Goal: Task Accomplishment & Management: Manage account settings

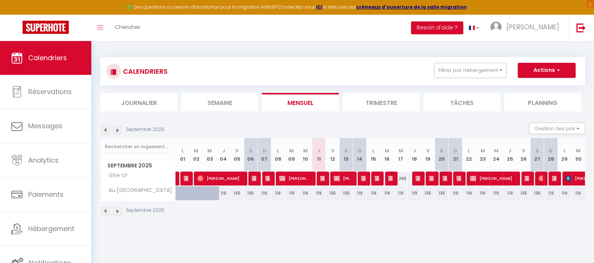
click at [116, 129] on img at bounding box center [117, 130] width 8 height 8
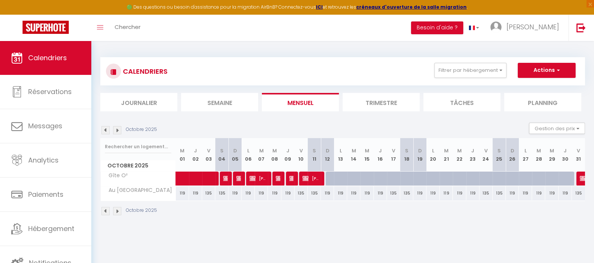
click at [116, 129] on img at bounding box center [117, 130] width 8 height 8
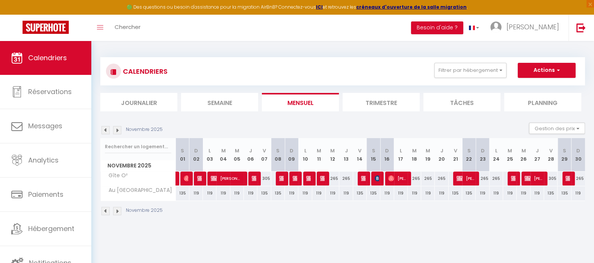
click at [116, 129] on img at bounding box center [117, 130] width 8 height 8
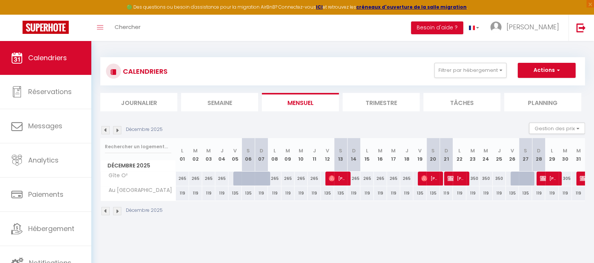
click at [116, 129] on img at bounding box center [117, 130] width 8 height 8
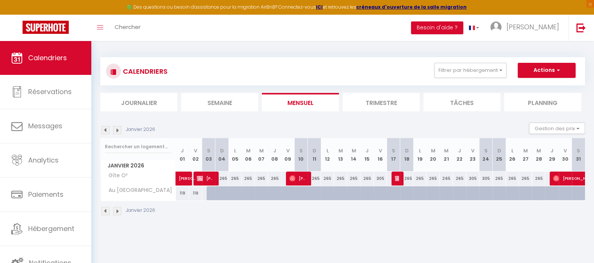
click at [118, 129] on img at bounding box center [117, 130] width 8 height 8
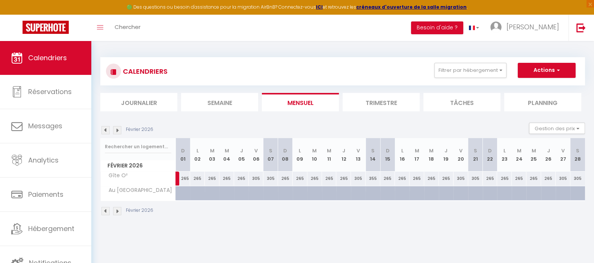
click at [117, 130] on img at bounding box center [117, 130] width 8 height 8
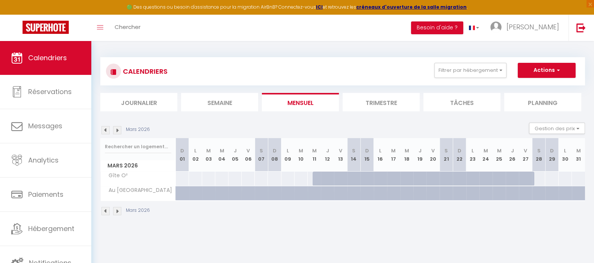
click at [262, 172] on div at bounding box center [261, 178] width 14 height 14
type input "Sam 07 Mars 2026"
type input "Dim 08 Mars 2026"
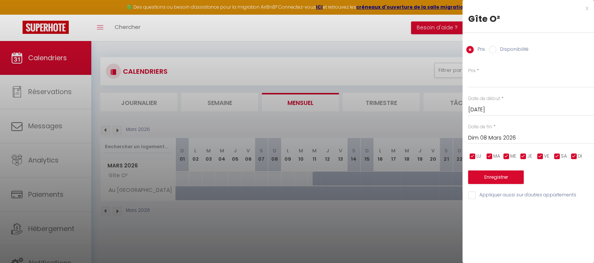
click at [106, 130] on div at bounding box center [297, 131] width 594 height 263
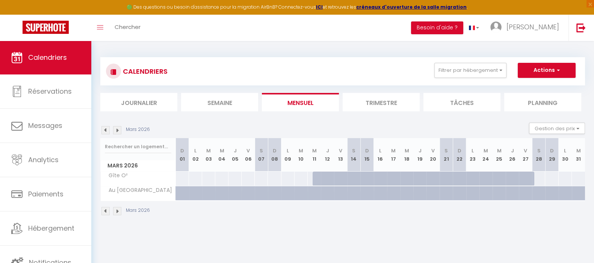
click at [102, 130] on img at bounding box center [105, 130] width 8 height 8
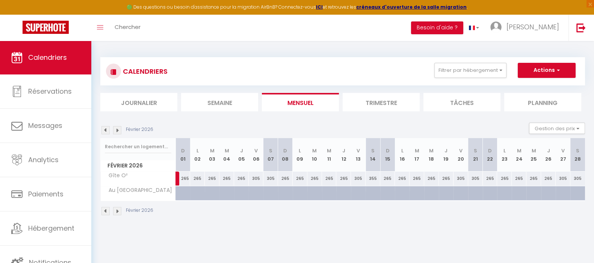
click at [118, 132] on img at bounding box center [117, 130] width 8 height 8
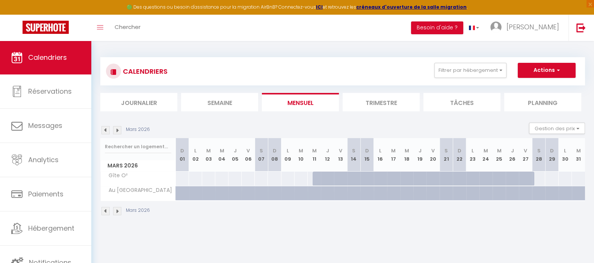
click at [183, 177] on div at bounding box center [182, 178] width 14 height 14
type input "Dim 01 Mars 2026"
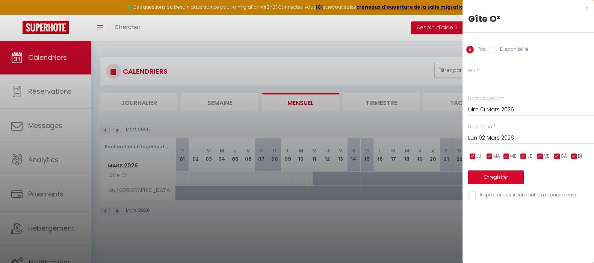
click at [477, 136] on input "Lun 02 Mars 2026" at bounding box center [531, 138] width 126 height 10
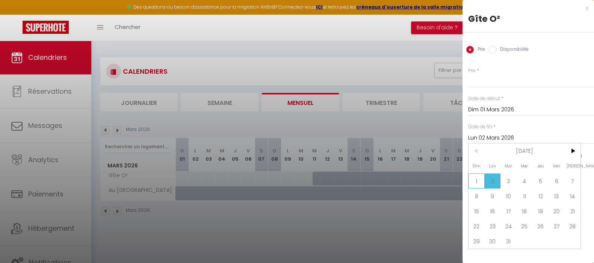
click at [473, 181] on span "1" at bounding box center [476, 180] width 16 height 15
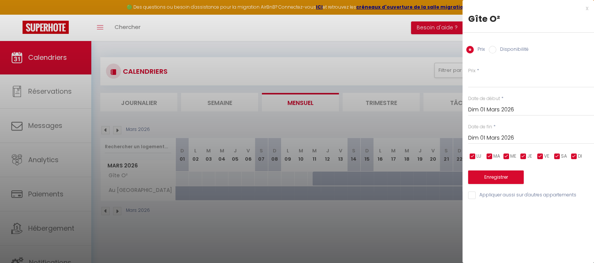
click at [494, 136] on input "Dim 01 Mars 2026" at bounding box center [531, 138] width 126 height 10
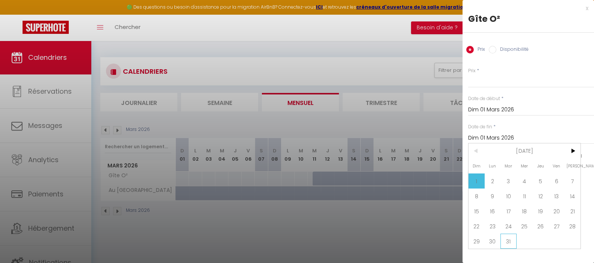
click at [503, 236] on span "31" at bounding box center [508, 240] width 16 height 15
type input "Mar 31 Mars 2026"
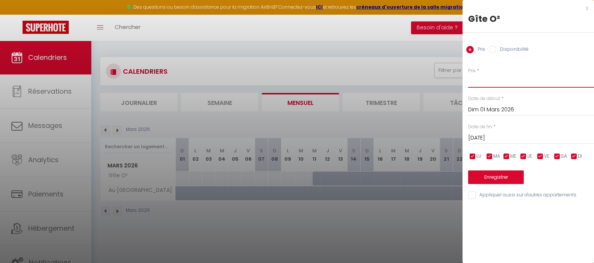
drag, startPoint x: 473, startPoint y: 83, endPoint x: 493, endPoint y: 76, distance: 21.5
click at [473, 83] on input "Prix" at bounding box center [531, 81] width 126 height 14
type input "265"
click at [539, 156] on input "checkbox" at bounding box center [540, 156] width 8 height 8
checkbox input "false"
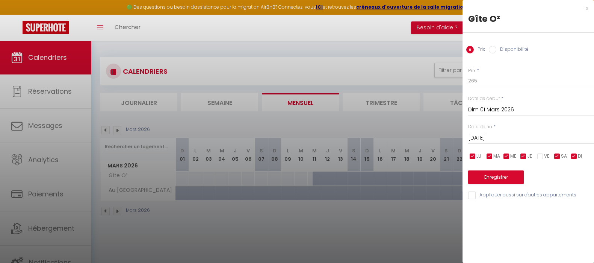
click at [556, 154] on input "checkbox" at bounding box center [557, 156] width 8 height 8
checkbox input "false"
click at [500, 175] on button "Enregistrer" at bounding box center [496, 177] width 56 height 14
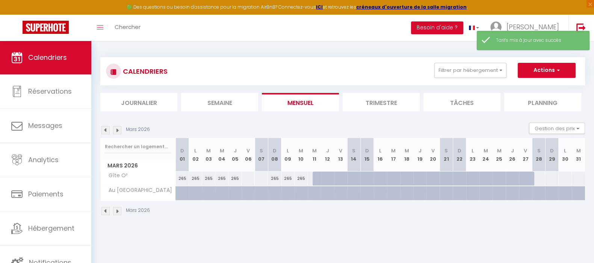
click at [183, 175] on div "265" at bounding box center [182, 178] width 13 height 14
type input "265"
type input "Dim 01 Mars 2026"
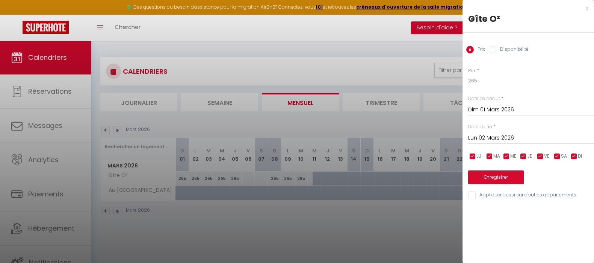
click at [492, 135] on input "Lun 02 Mars 2026" at bounding box center [531, 138] width 126 height 10
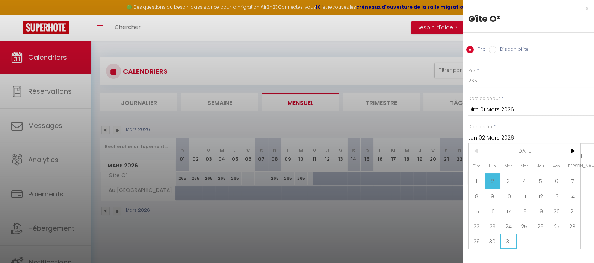
click at [509, 241] on span "31" at bounding box center [508, 240] width 16 height 15
type input "Mar 31 Mars 2026"
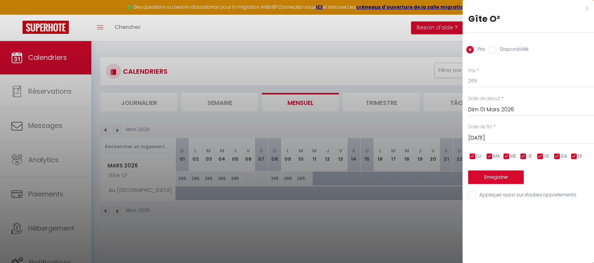
click at [524, 155] on input "checkbox" at bounding box center [523, 156] width 8 height 8
checkbox input "false"
click at [503, 155] on input "checkbox" at bounding box center [507, 156] width 8 height 8
checkbox input "false"
click at [491, 155] on input "checkbox" at bounding box center [490, 156] width 8 height 8
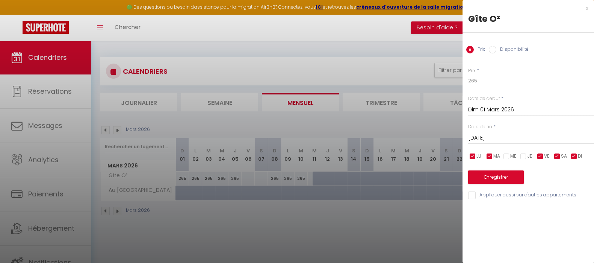
checkbox input "false"
click at [470, 157] on input "checkbox" at bounding box center [473, 156] width 8 height 8
checkbox input "false"
click at [576, 158] on input "checkbox" at bounding box center [574, 156] width 8 height 8
checkbox input "false"
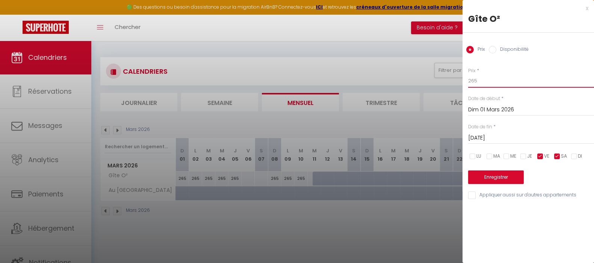
click at [476, 82] on input "265" at bounding box center [531, 81] width 126 height 14
type input "2"
type input "305"
click at [494, 179] on button "Enregistrer" at bounding box center [496, 177] width 56 height 14
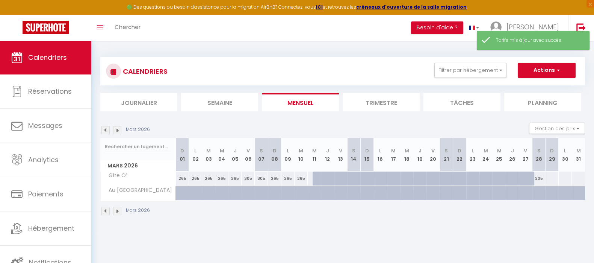
click at [550, 178] on div at bounding box center [552, 178] width 14 height 14
type input "Dim 29 Mars 2026"
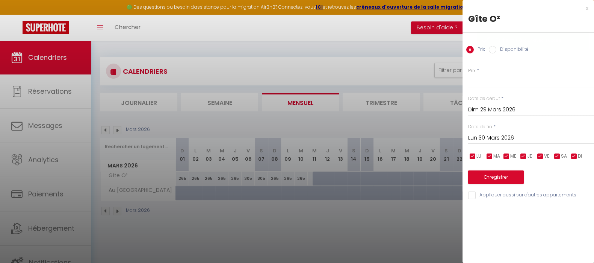
click at [505, 139] on input "Lun 30 Mars 2026" at bounding box center [531, 138] width 126 height 10
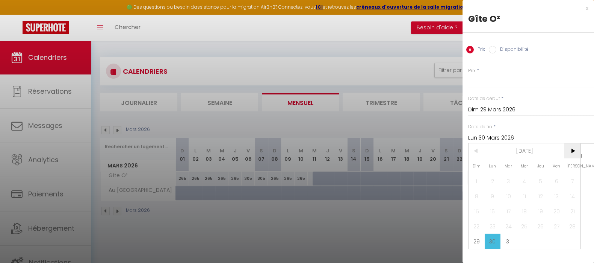
click at [572, 149] on span ">" at bounding box center [572, 150] width 16 height 15
click at [527, 179] on span "1" at bounding box center [524, 180] width 16 height 15
type input "Mer 01 Avril 2026"
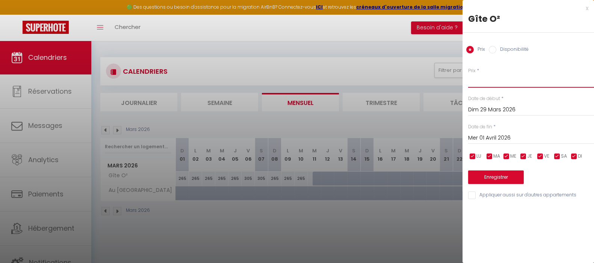
click at [492, 79] on input "Prix" at bounding box center [531, 81] width 126 height 14
type input "265"
click at [513, 179] on button "Enregistrer" at bounding box center [496, 177] width 56 height 14
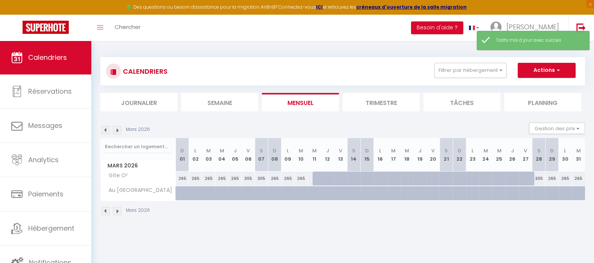
click at [119, 128] on img at bounding box center [117, 130] width 8 height 8
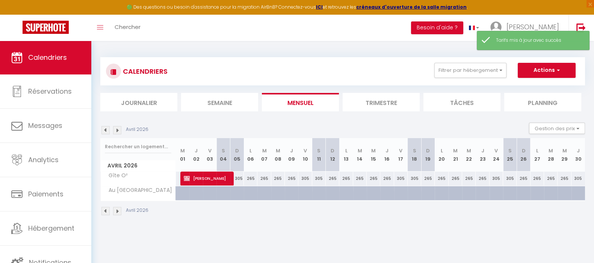
click at [107, 131] on img at bounding box center [105, 130] width 8 height 8
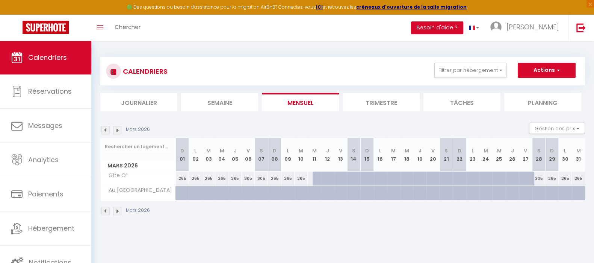
click at [118, 129] on img at bounding box center [117, 130] width 8 height 8
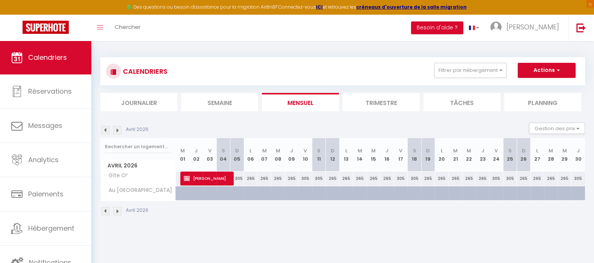
click at [119, 130] on img at bounding box center [117, 130] width 8 height 8
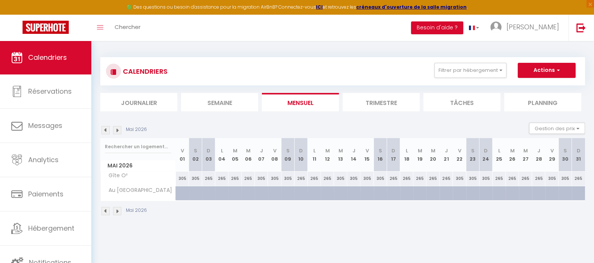
click at [118, 130] on img at bounding box center [117, 130] width 8 height 8
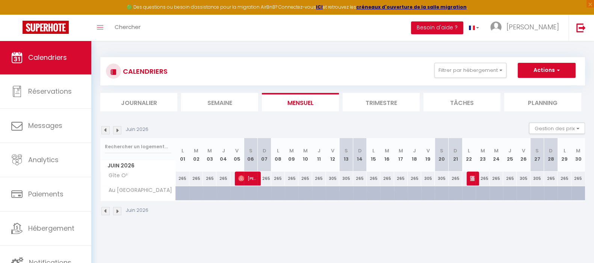
click at [115, 130] on img at bounding box center [117, 130] width 8 height 8
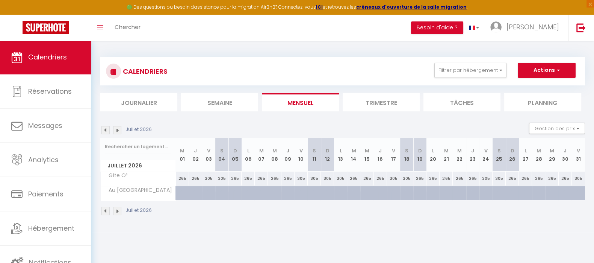
click at [119, 129] on img at bounding box center [117, 130] width 8 height 8
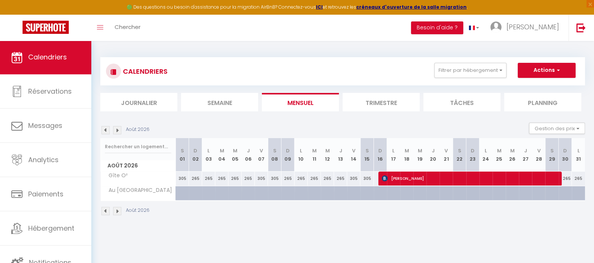
click at [120, 131] on img at bounding box center [117, 130] width 8 height 8
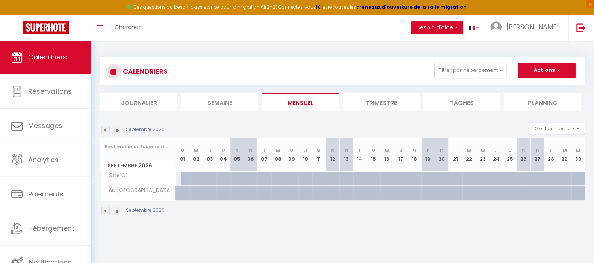
click at [182, 177] on div at bounding box center [188, 178] width 14 height 14
type input "Mar 01 Septembre 2026"
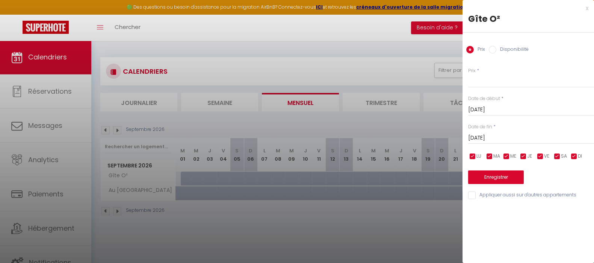
click at [497, 137] on input "Mer 02 Septembre 2026" at bounding box center [531, 138] width 126 height 10
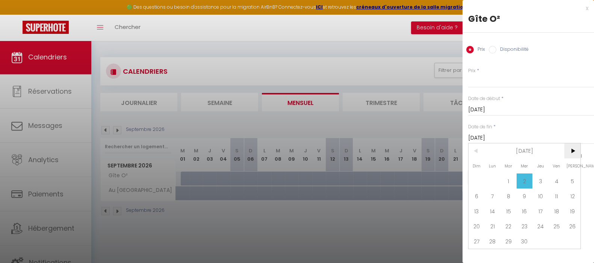
click at [575, 150] on span ">" at bounding box center [572, 150] width 16 height 15
click at [541, 241] on span "31" at bounding box center [540, 240] width 16 height 15
type input "Jeu 31 Décembre 2026"
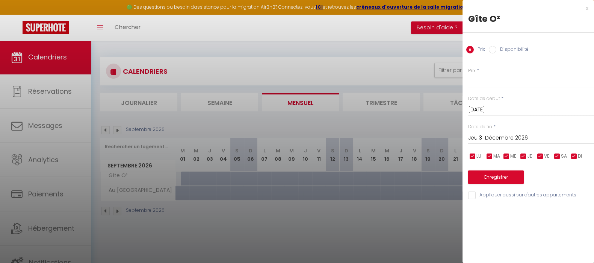
click at [493, 48] on input "Disponibilité" at bounding box center [493, 50] width 8 height 8
radio input "true"
radio input "false"
click at [503, 175] on button "Enregistrer" at bounding box center [496, 178] width 56 height 14
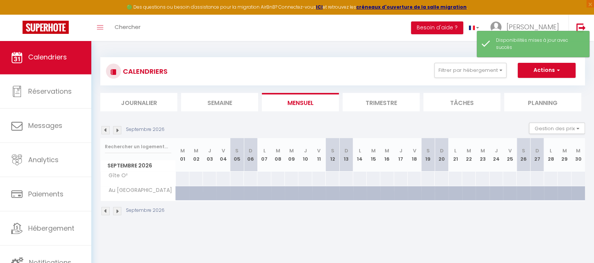
click at [183, 176] on div at bounding box center [182, 178] width 14 height 14
select select "1"
type input "Mar 01 Septembre 2026"
type input "Mer 02 Septembre 2026"
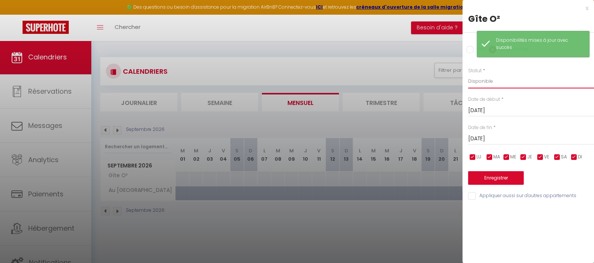
click at [502, 83] on select "Disponible Indisponible" at bounding box center [531, 81] width 126 height 14
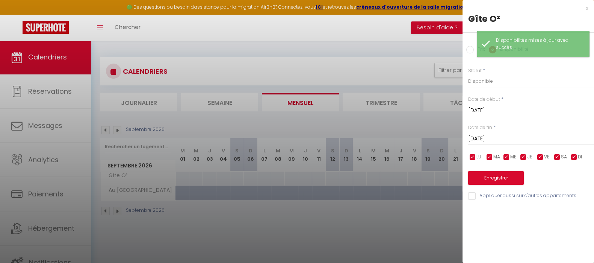
click at [538, 70] on div "Statut * Disponible Indisponible" at bounding box center [531, 77] width 126 height 21
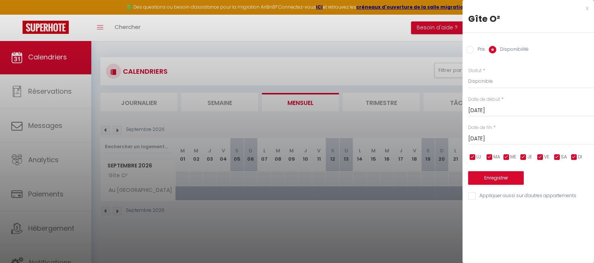
click at [470, 50] on input "Prix" at bounding box center [470, 50] width 8 height 8
radio input "true"
radio input "false"
click at [518, 139] on input "Mer 02 Septembre 2026" at bounding box center [531, 138] width 126 height 10
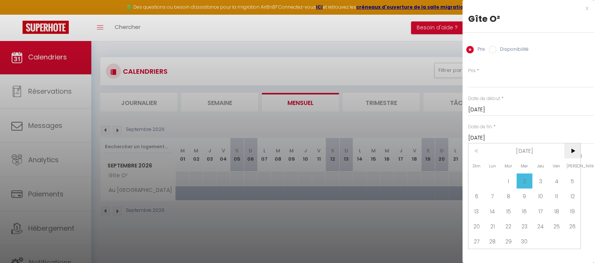
click at [565, 152] on span ">" at bounding box center [572, 150] width 16 height 15
click at [566, 152] on span ">" at bounding box center [572, 150] width 16 height 15
click at [540, 241] on span "31" at bounding box center [540, 240] width 16 height 15
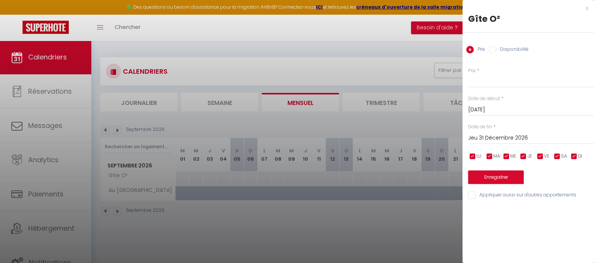
click at [507, 138] on input "Jeu 31 Décembre 2026" at bounding box center [531, 138] width 126 height 10
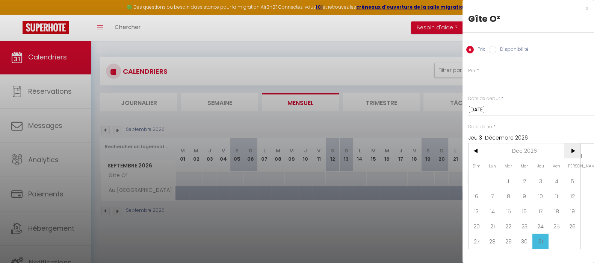
click at [569, 149] on span ">" at bounding box center [572, 150] width 16 height 15
click at [559, 179] on span "1" at bounding box center [556, 180] width 16 height 15
type input "Ven 01 Janvier 2027"
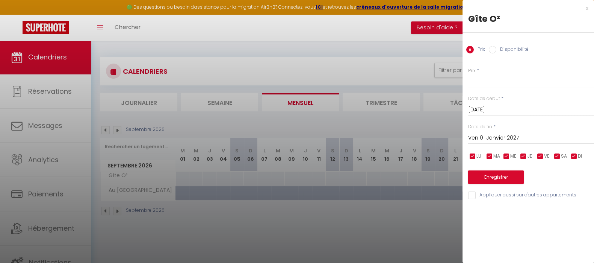
click at [541, 157] on input "checkbox" at bounding box center [540, 156] width 8 height 8
checkbox input "false"
click at [557, 159] on input "checkbox" at bounding box center [557, 156] width 8 height 8
checkbox input "false"
click at [471, 85] on input "Prix" at bounding box center [531, 81] width 126 height 14
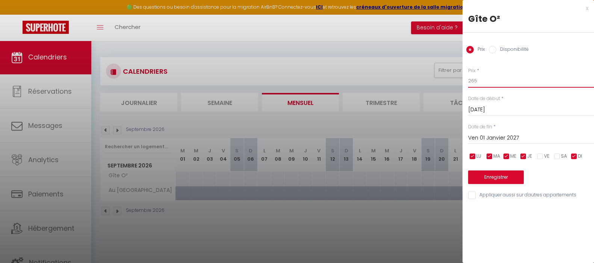
type input "265"
click at [494, 175] on button "Enregistrer" at bounding box center [496, 177] width 56 height 14
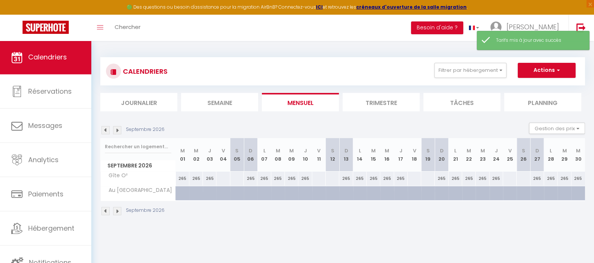
click at [182, 178] on div "265" at bounding box center [183, 178] width 14 height 14
type input "265"
type input "Mar 01 Septembre 2026"
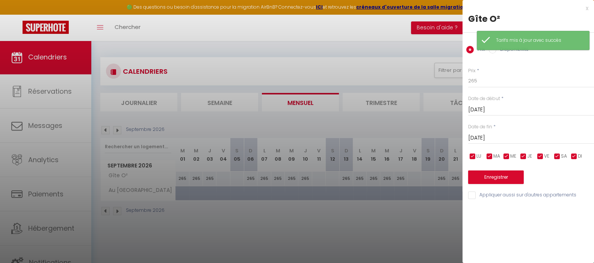
click at [498, 138] on input "Mer 02 Septembre 2026" at bounding box center [531, 138] width 126 height 10
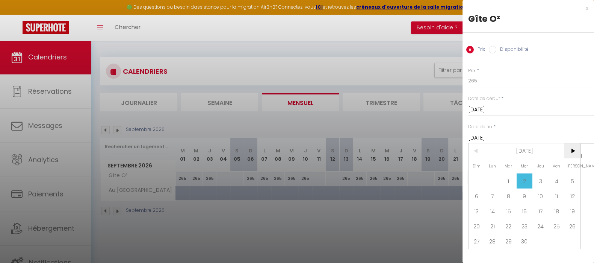
click at [576, 151] on span ">" at bounding box center [572, 150] width 16 height 15
click at [564, 148] on span ">" at bounding box center [572, 150] width 16 height 15
click at [566, 149] on span ">" at bounding box center [572, 150] width 16 height 15
click at [572, 152] on span ">" at bounding box center [572, 150] width 16 height 15
click at [553, 177] on span "1" at bounding box center [556, 180] width 16 height 15
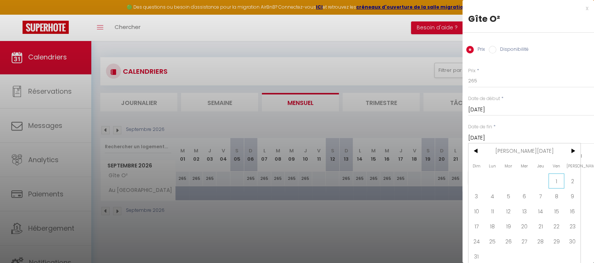
type input "Ven 01 Janvier 2027"
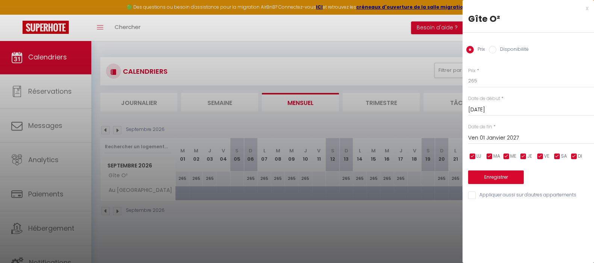
click at [474, 156] on input "checkbox" at bounding box center [473, 156] width 8 height 8
checkbox input "false"
drag, startPoint x: 488, startPoint y: 156, endPoint x: 493, endPoint y: 156, distance: 4.9
click at [488, 156] on input "checkbox" at bounding box center [490, 156] width 8 height 8
checkbox input "false"
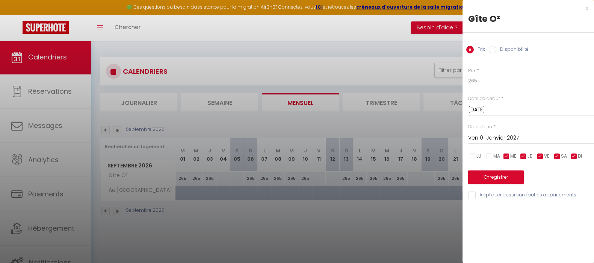
click at [506, 156] on input "checkbox" at bounding box center [507, 156] width 8 height 8
checkbox input "false"
click at [522, 156] on input "checkbox" at bounding box center [523, 156] width 8 height 8
checkbox input "false"
click at [572, 154] on input "checkbox" at bounding box center [574, 156] width 8 height 8
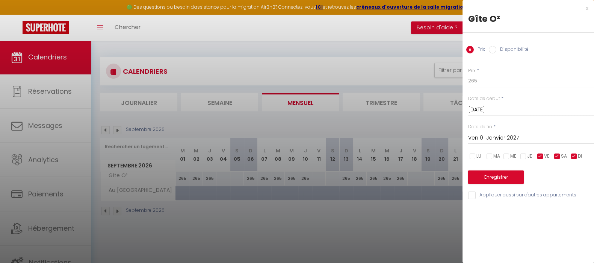
checkbox input "false"
click at [493, 86] on input "265" at bounding box center [531, 81] width 126 height 14
click at [493, 85] on input "265" at bounding box center [531, 81] width 126 height 14
type input "305"
click at [502, 178] on button "Enregistrer" at bounding box center [496, 177] width 56 height 14
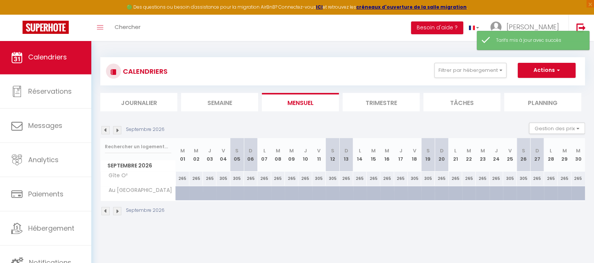
click at [118, 128] on img at bounding box center [117, 130] width 8 height 8
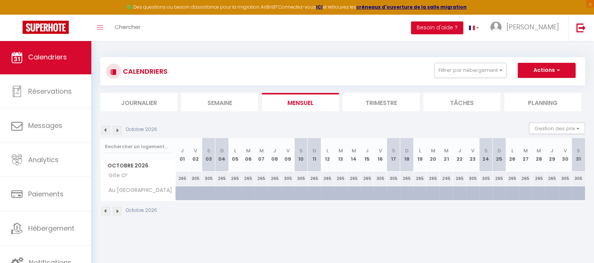
click at [118, 128] on img at bounding box center [117, 130] width 8 height 8
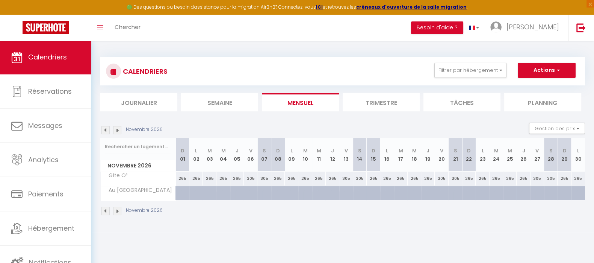
click at [105, 131] on img at bounding box center [105, 130] width 8 height 8
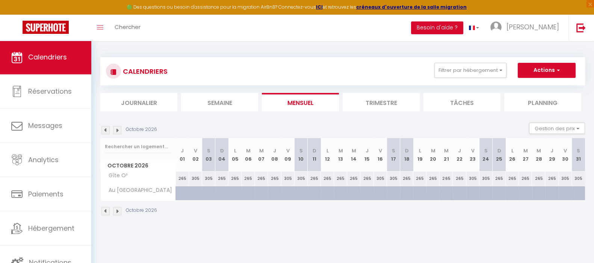
click at [118, 129] on img at bounding box center [117, 130] width 8 height 8
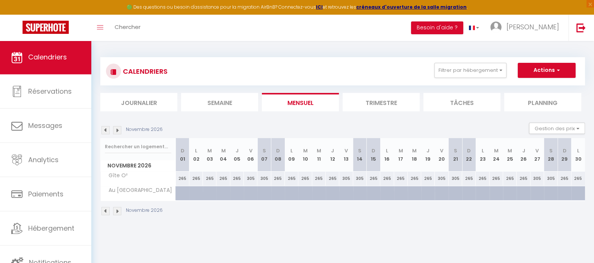
click at [306, 177] on div "265" at bounding box center [305, 178] width 14 height 14
type input "265"
type input "Mar 10 Novembre 2026"
type input "Mer 11 Novembre 2026"
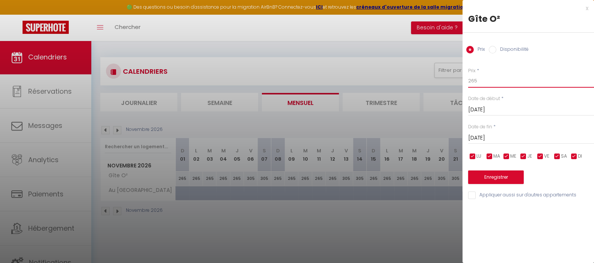
click at [479, 82] on input "265" at bounding box center [531, 81] width 126 height 14
type input "2"
type input "305"
click at [494, 175] on button "Enregistrer" at bounding box center [496, 177] width 56 height 14
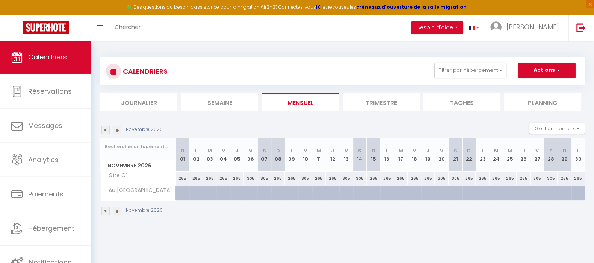
click at [118, 131] on img at bounding box center [117, 130] width 8 height 8
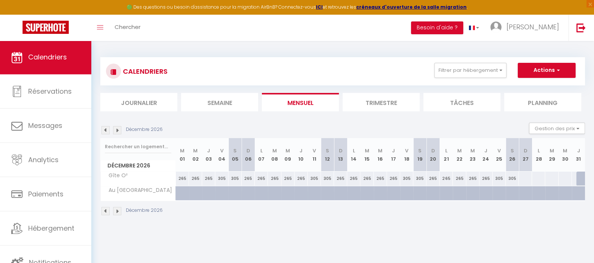
click at [471, 179] on div "265" at bounding box center [472, 178] width 13 height 14
type input "265"
type input "Mer 23 Décembre 2026"
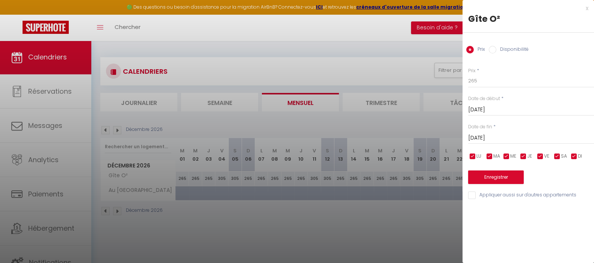
click at [497, 134] on input "Jeu 24 Décembre 2026" at bounding box center [531, 138] width 126 height 10
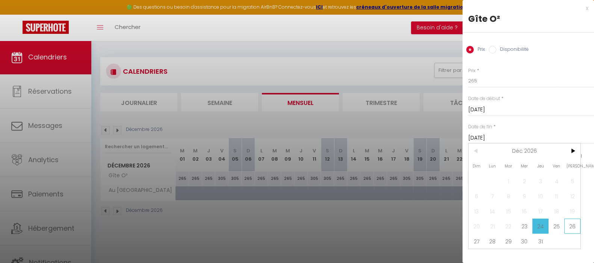
drag, startPoint x: 578, startPoint y: 222, endPoint x: 571, endPoint y: 228, distance: 9.3
click at [577, 222] on span "26" at bounding box center [572, 225] width 16 height 15
type input "Sam 26 Décembre 2026"
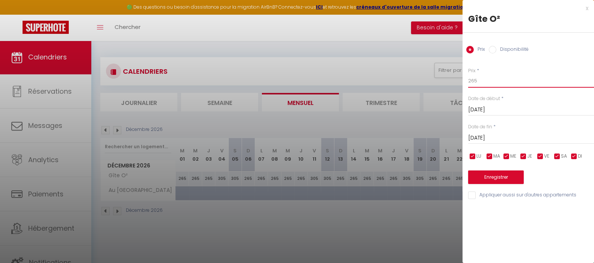
click at [484, 78] on input "265" at bounding box center [531, 81] width 126 height 14
type input "2"
type input "320"
click at [503, 181] on button "Enregistrer" at bounding box center [496, 177] width 56 height 14
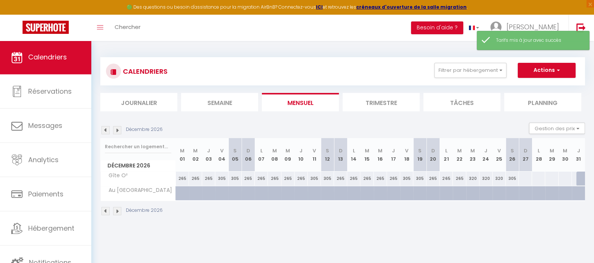
click at [511, 179] on div "305" at bounding box center [512, 178] width 13 height 14
type input "305"
type input "Sam 26 Décembre 2026"
type input "Dim 27 Décembre 2026"
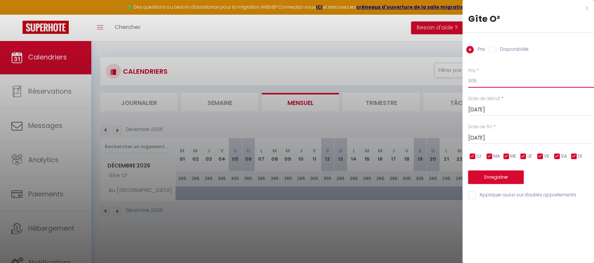
click at [477, 75] on input "305" at bounding box center [531, 81] width 126 height 14
type input "320"
click at [511, 175] on button "Enregistrer" at bounding box center [496, 177] width 56 height 14
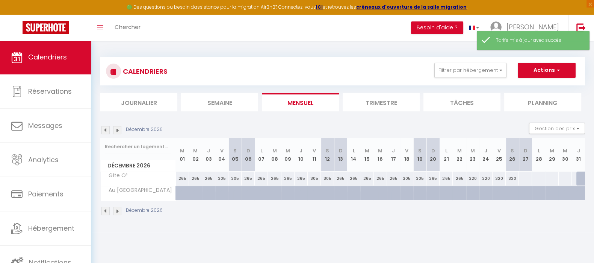
click at [522, 178] on div at bounding box center [525, 178] width 14 height 14
type input "Dim 27 Décembre 2026"
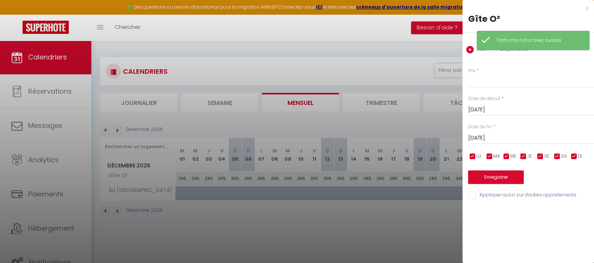
click at [516, 134] on input "Lun 28 Décembre 2026" at bounding box center [531, 138] width 126 height 10
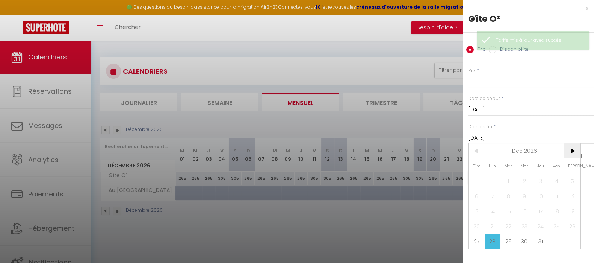
click at [573, 152] on span ">" at bounding box center [572, 150] width 16 height 15
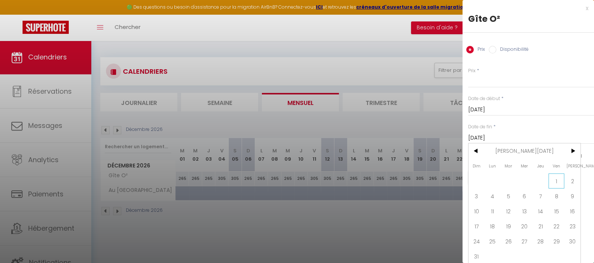
click at [558, 178] on span "1" at bounding box center [556, 180] width 16 height 15
type input "Ven 01 Janvier 2027"
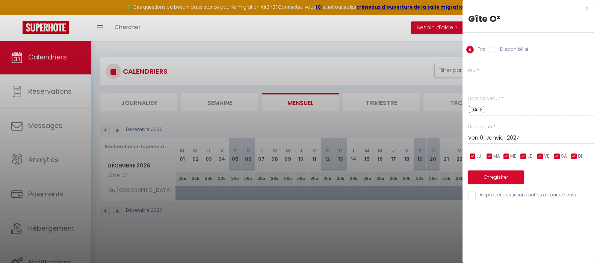
click at [495, 46] on input "Disponibilité" at bounding box center [493, 50] width 8 height 8
radio input "true"
radio input "false"
click at [516, 143] on input "Ven 01 Janvier 2027" at bounding box center [531, 139] width 126 height 10
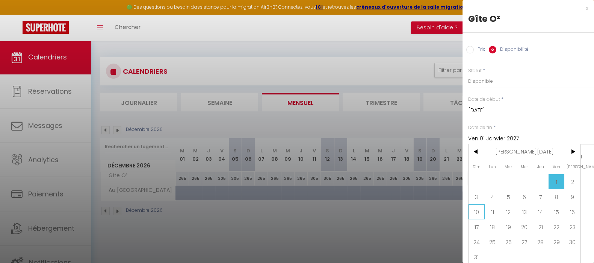
click at [477, 210] on span "10" at bounding box center [476, 211] width 16 height 15
type input "Dim 10 Janvier 2027"
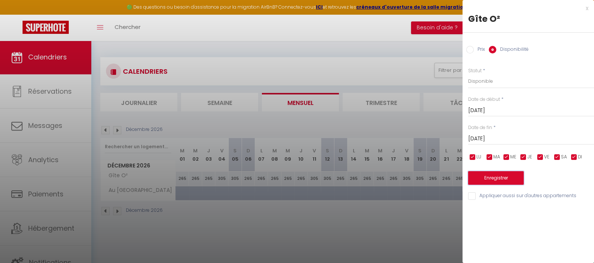
click at [500, 179] on button "Enregistrer" at bounding box center [496, 178] width 56 height 14
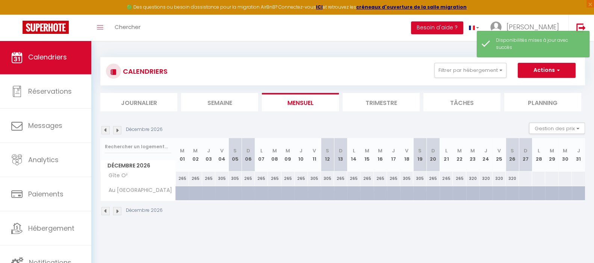
click at [521, 179] on div at bounding box center [525, 178] width 14 height 14
select select "1"
type input "Dim 27 Décembre 2026"
type input "Lun 28 Décembre 2026"
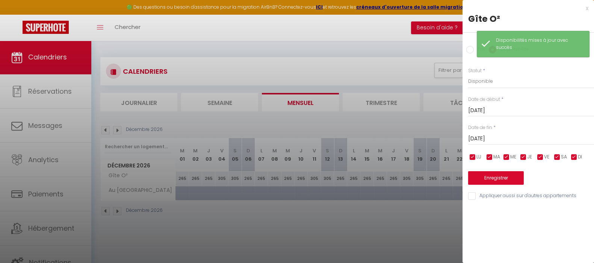
click at [470, 50] on input "Prix" at bounding box center [470, 50] width 8 height 8
radio input "true"
radio input "false"
click at [518, 134] on input "Lun 28 Décembre 2026" at bounding box center [531, 138] width 126 height 10
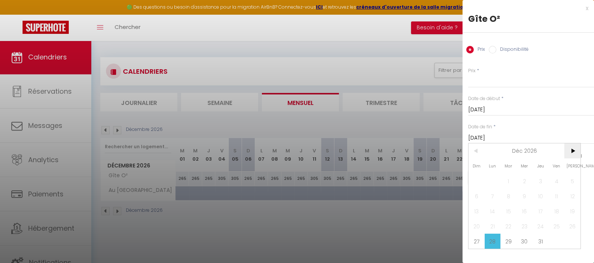
click at [569, 147] on span ">" at bounding box center [572, 150] width 16 height 15
click at [556, 178] on span "1" at bounding box center [556, 180] width 16 height 15
type input "Ven 01 Janvier 2027"
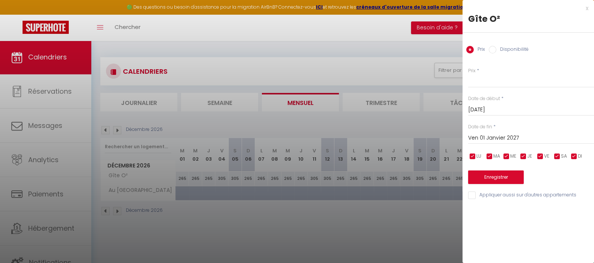
click at [540, 157] on input "checkbox" at bounding box center [540, 156] width 8 height 8
checkbox input "false"
click at [556, 156] on input "checkbox" at bounding box center [557, 156] width 8 height 8
checkbox input "false"
click at [493, 83] on input "Prix" at bounding box center [531, 81] width 126 height 14
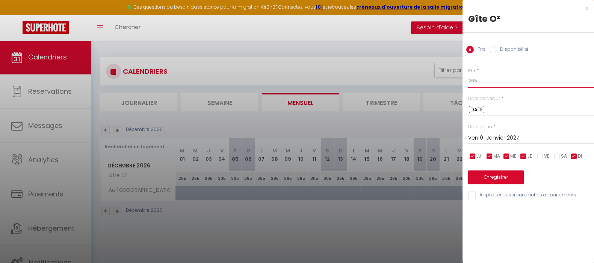
type input "265"
click at [507, 174] on button "Enregistrer" at bounding box center [496, 177] width 56 height 14
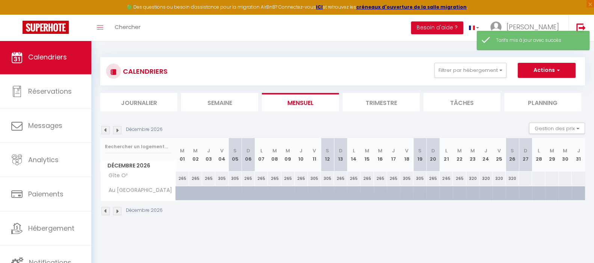
click at [526, 178] on div at bounding box center [525, 178] width 14 height 14
type input "Dim 27 Décembre 2026"
type input "Lun 28 Décembre 2026"
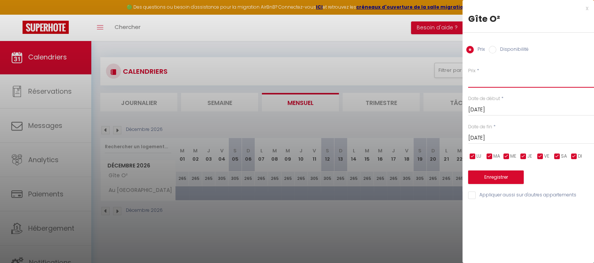
click at [490, 81] on input "Prix" at bounding box center [531, 81] width 126 height 14
type input "265"
click at [508, 177] on button "Enregistrer" at bounding box center [496, 177] width 56 height 14
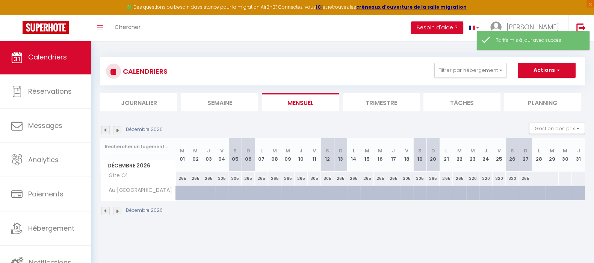
click at [541, 177] on div at bounding box center [538, 178] width 14 height 14
type input "Lun 28 Décembre 2026"
type input "Mar 29 Décembre 2026"
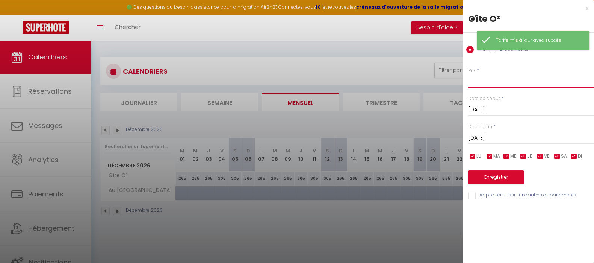
click at [532, 83] on input "Prix" at bounding box center [531, 81] width 126 height 14
type input "265"
click at [507, 179] on button "Enregistrer" at bounding box center [496, 177] width 56 height 14
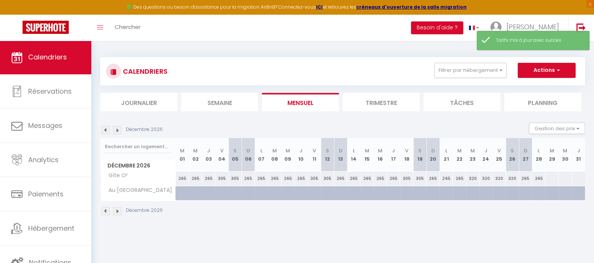
click at [551, 178] on div at bounding box center [552, 178] width 14 height 14
type input "Mar 29 Décembre 2026"
type input "Mer 30 Décembre 2026"
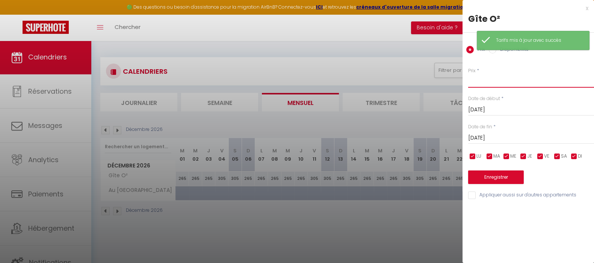
click at [513, 84] on input "Prix" at bounding box center [531, 81] width 126 height 14
type input "265"
click at [496, 172] on button "Enregistrer" at bounding box center [496, 177] width 56 height 14
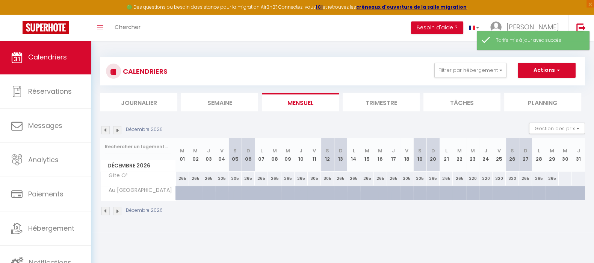
click at [563, 176] on div at bounding box center [565, 178] width 14 height 14
type input "Mer 30 Décembre 2026"
type input "Jeu 31 Décembre 2026"
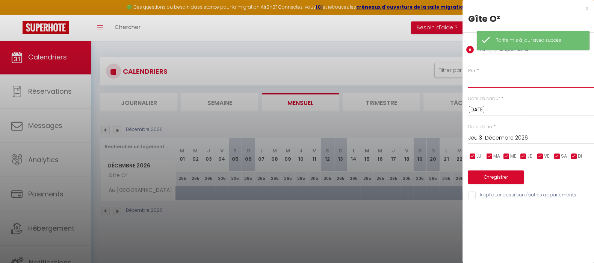
click at [511, 85] on input "Prix" at bounding box center [531, 81] width 126 height 14
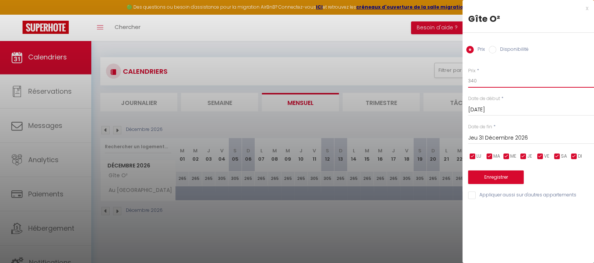
type input "340"
click at [503, 177] on button "Enregistrer" at bounding box center [496, 177] width 56 height 14
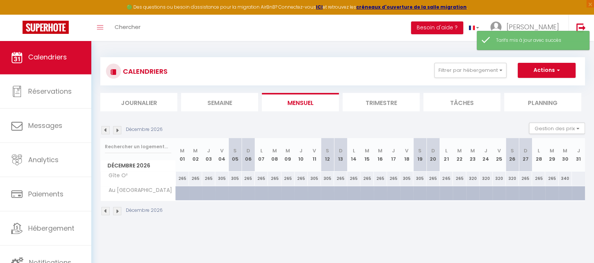
click at [578, 176] on div at bounding box center [578, 178] width 14 height 14
type input "Jeu 31 Décembre 2026"
type input "Ven 01 Janvier 2027"
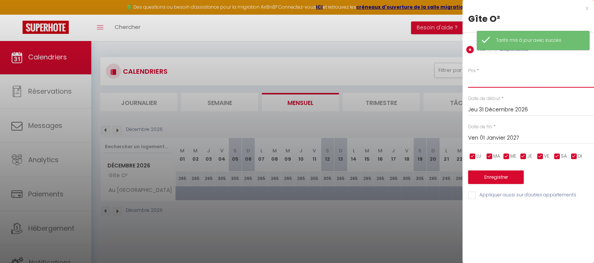
click at [522, 84] on input "Prix" at bounding box center [531, 81] width 126 height 14
type input "340"
click at [506, 177] on button "Enregistrer" at bounding box center [496, 177] width 56 height 14
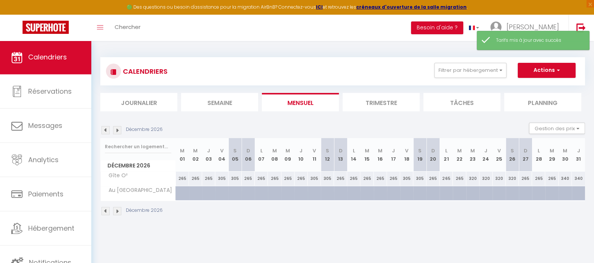
click at [115, 131] on img at bounding box center [117, 130] width 8 height 8
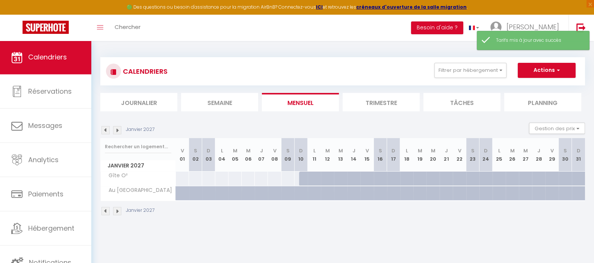
click at [181, 177] on div at bounding box center [182, 178] width 14 height 14
type input "Ven 01 Janvier 2027"
type input "Sam 02 Janvier 2027"
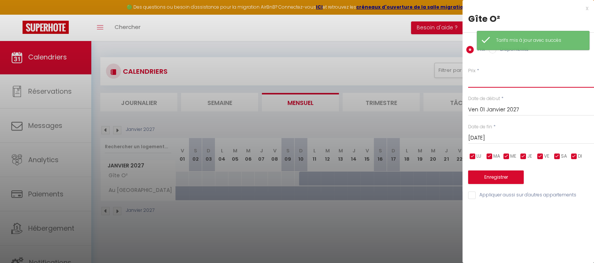
click at [479, 83] on input "Prix" at bounding box center [531, 81] width 126 height 14
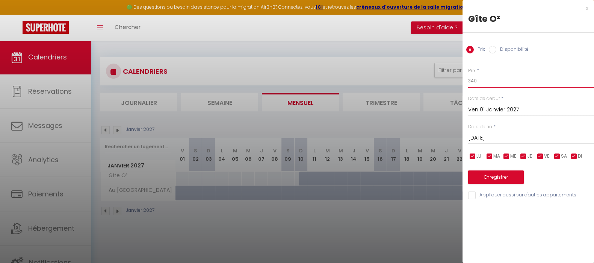
type input "340"
click at [492, 168] on div "Enregistrer" at bounding box center [531, 172] width 126 height 23
click at [495, 176] on button "Enregistrer" at bounding box center [496, 177] width 56 height 14
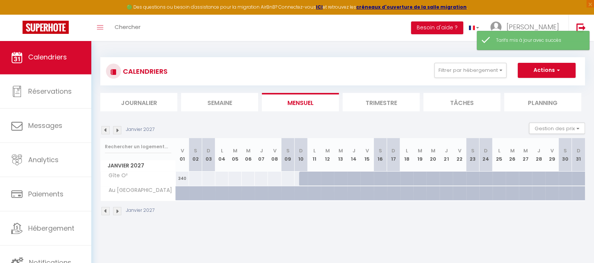
click at [196, 178] on div at bounding box center [196, 178] width 14 height 14
type input "Sam 02 Janvier 2027"
type input "Dim 03 Janvier 2027"
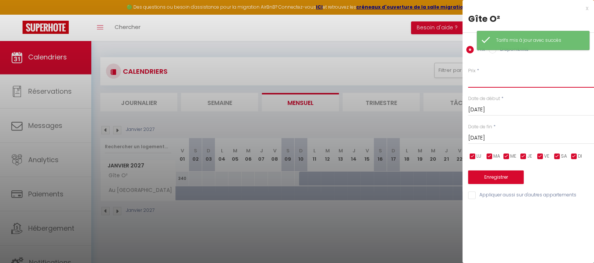
click at [486, 87] on input "Prix" at bounding box center [531, 81] width 126 height 14
type input "305"
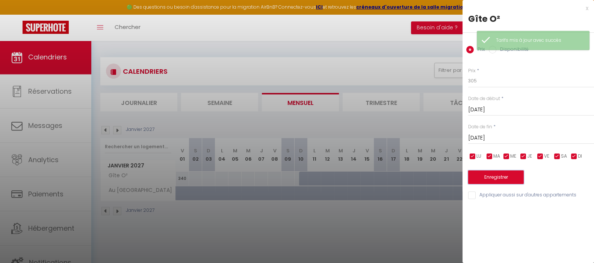
click at [517, 174] on button "Enregistrer" at bounding box center [496, 177] width 56 height 14
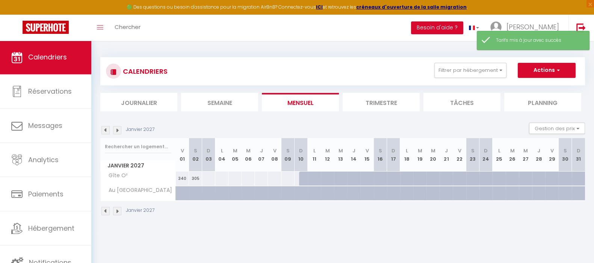
click at [204, 178] on div at bounding box center [209, 178] width 14 height 14
type input "Dim 03 Janvier 2027"
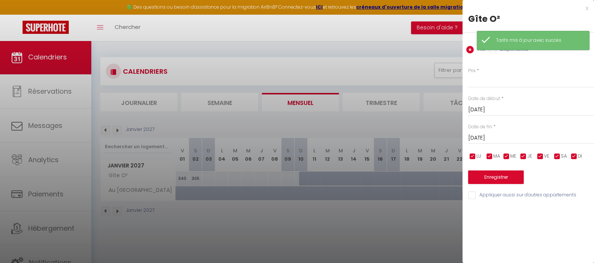
click at [498, 137] on input "Lun 04 Janvier 2027" at bounding box center [531, 138] width 126 height 10
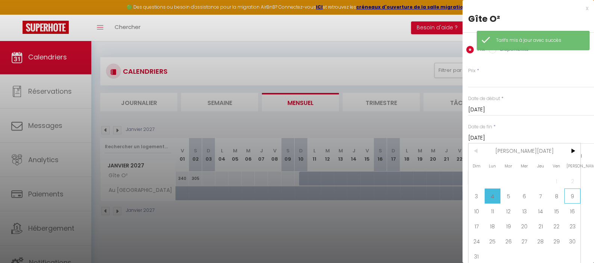
click at [569, 195] on span "9" at bounding box center [572, 195] width 16 height 15
type input "Sam 09 Janvier 2027"
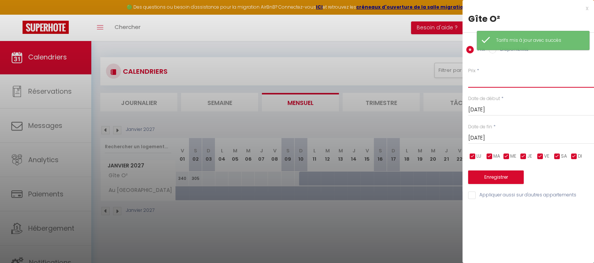
click at [481, 85] on input "Prix" at bounding box center [531, 81] width 126 height 14
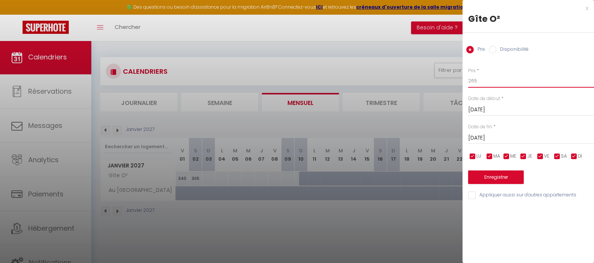
type input "265"
click at [505, 179] on button "Enregistrer" at bounding box center [496, 177] width 56 height 14
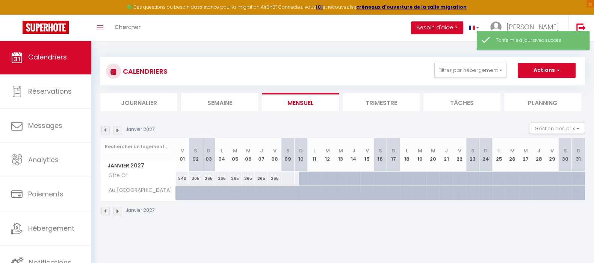
click at [274, 176] on div "265" at bounding box center [274, 178] width 13 height 14
type input "265"
type input "Ven 08 Janvier 2027"
type input "Sam 09 Janvier 2027"
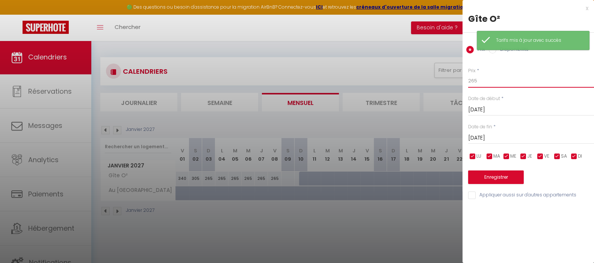
click at [485, 78] on input "265" at bounding box center [531, 81] width 126 height 14
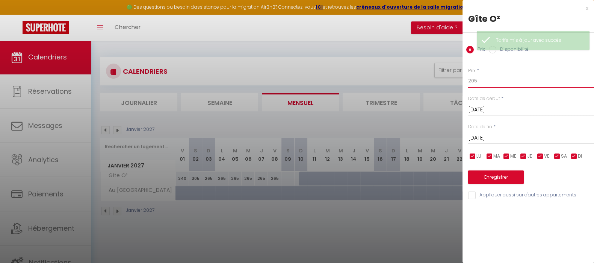
type input "205"
click at [492, 176] on button "Enregistrer" at bounding box center [496, 177] width 56 height 14
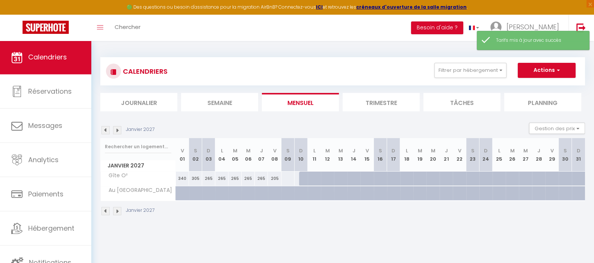
click at [278, 177] on div "205" at bounding box center [274, 178] width 13 height 14
type input "205"
type input "Ven 08 Janvier 2027"
type input "Sam 09 Janvier 2027"
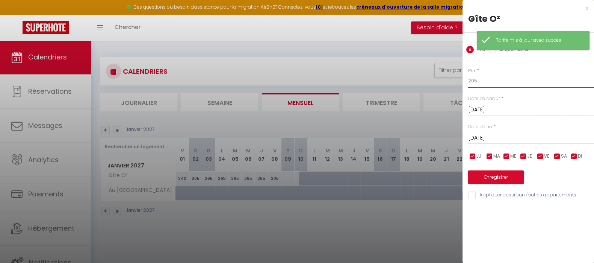
drag, startPoint x: 471, startPoint y: 81, endPoint x: 501, endPoint y: 80, distance: 30.1
click at [471, 80] on input "205" at bounding box center [531, 81] width 126 height 14
type input "305"
click at [497, 172] on button "Enregistrer" at bounding box center [496, 177] width 56 height 14
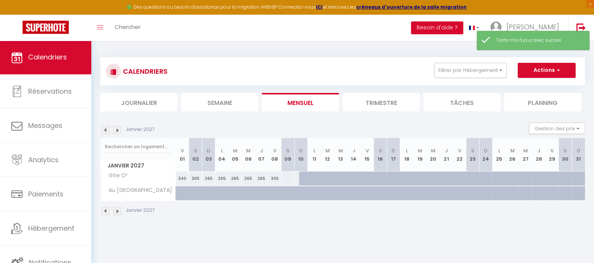
click at [284, 178] on div at bounding box center [288, 178] width 14 height 14
type input "Sam 09 Janvier 2027"
type input "Dim 10 Janvier 2027"
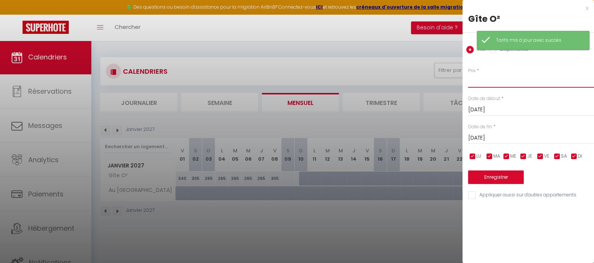
click at [492, 83] on input "Prix" at bounding box center [531, 81] width 126 height 14
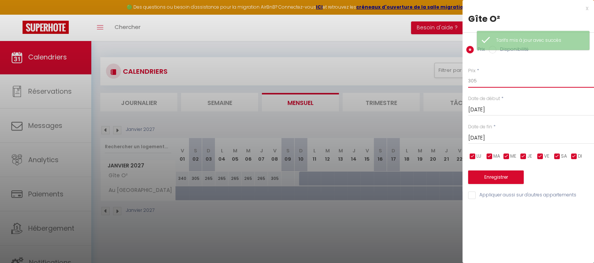
type input "305"
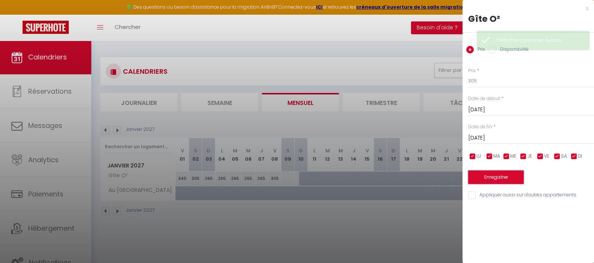
click at [489, 175] on button "Enregistrer" at bounding box center [496, 177] width 56 height 14
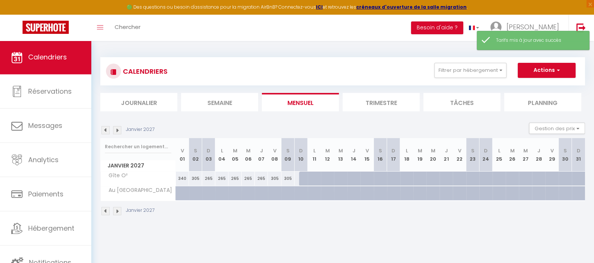
click at [303, 232] on body "🟢 Des questions ou besoin d'assistance pour la migration AirBnB? Connectez-vous…" at bounding box center [297, 172] width 594 height 263
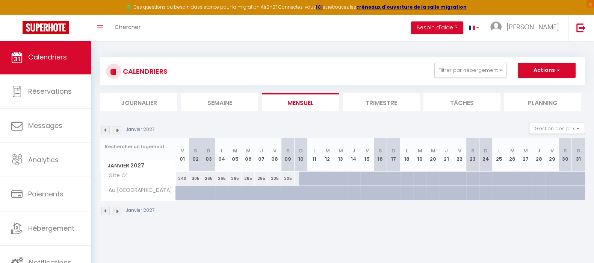
click at [106, 130] on img at bounding box center [105, 130] width 8 height 8
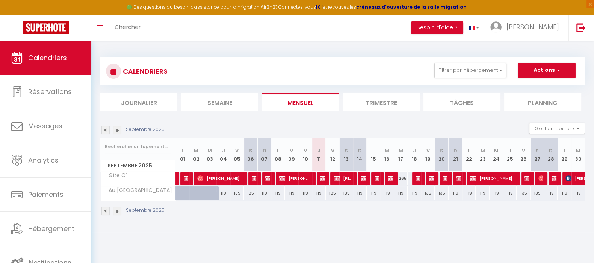
click at [115, 130] on img at bounding box center [117, 130] width 8 height 8
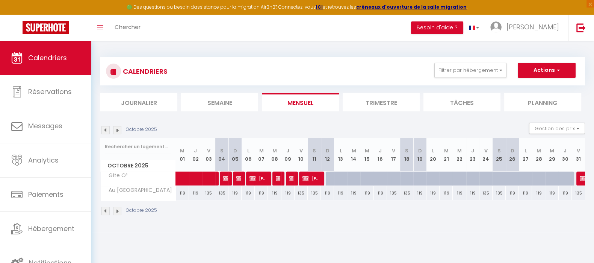
click at [115, 130] on img at bounding box center [117, 130] width 8 height 8
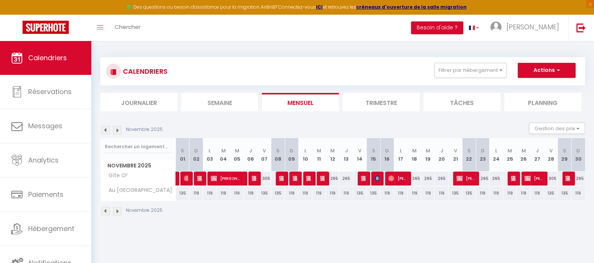
click at [115, 130] on img at bounding box center [117, 130] width 8 height 8
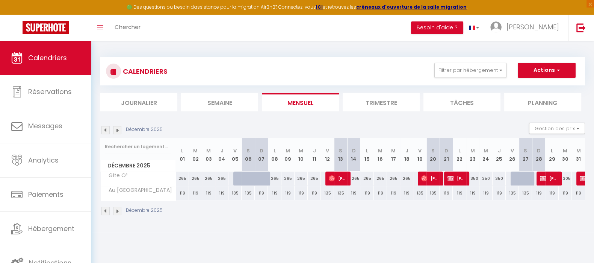
click at [115, 130] on img at bounding box center [117, 130] width 8 height 8
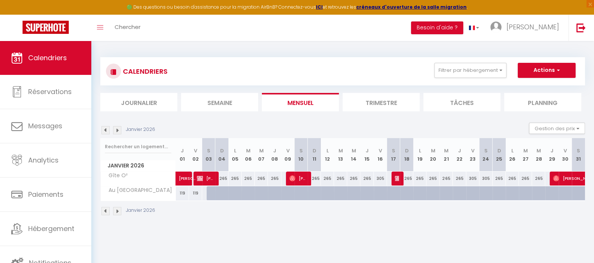
click at [115, 130] on img at bounding box center [117, 130] width 8 height 8
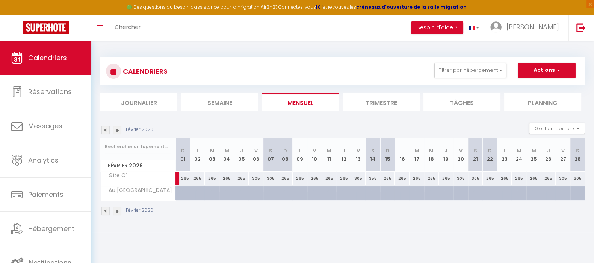
click at [115, 130] on img at bounding box center [117, 130] width 8 height 8
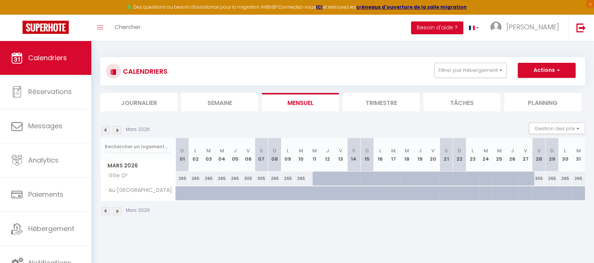
click at [115, 130] on img at bounding box center [117, 130] width 8 height 8
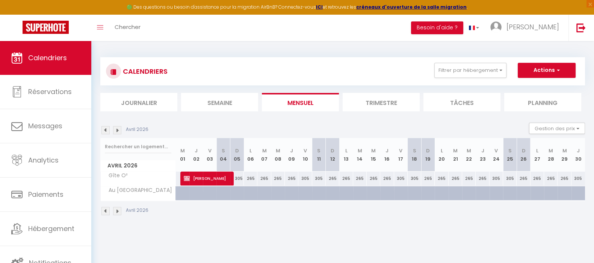
click at [115, 130] on img at bounding box center [117, 130] width 8 height 8
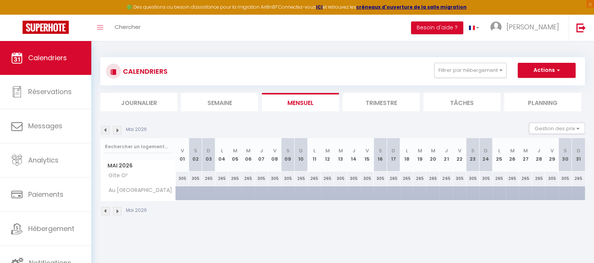
click at [115, 130] on img at bounding box center [117, 130] width 8 height 8
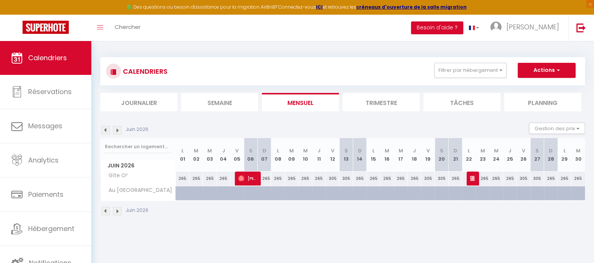
click at [115, 130] on img at bounding box center [117, 130] width 8 height 8
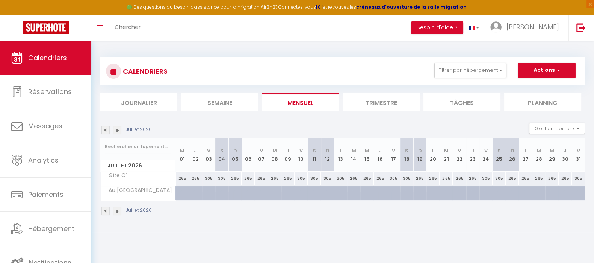
click at [115, 130] on img at bounding box center [117, 130] width 8 height 8
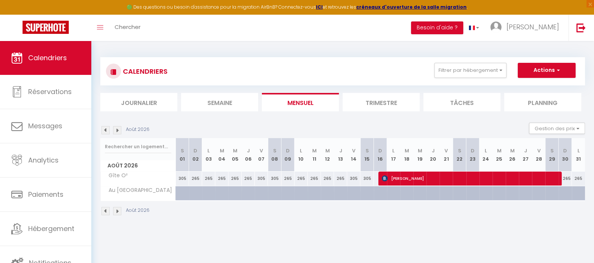
click at [115, 130] on img at bounding box center [117, 130] width 8 height 8
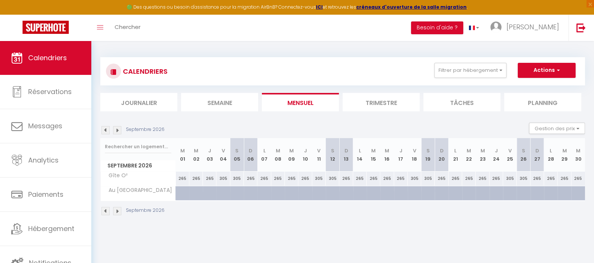
click at [115, 130] on img at bounding box center [117, 130] width 8 height 8
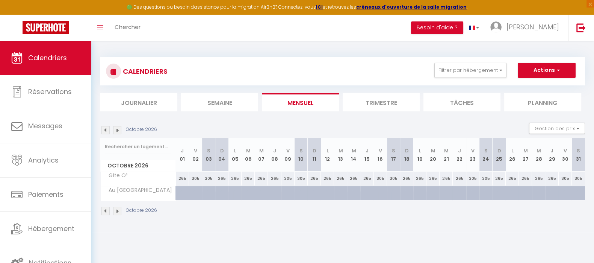
click at [119, 126] on img at bounding box center [117, 130] width 8 height 8
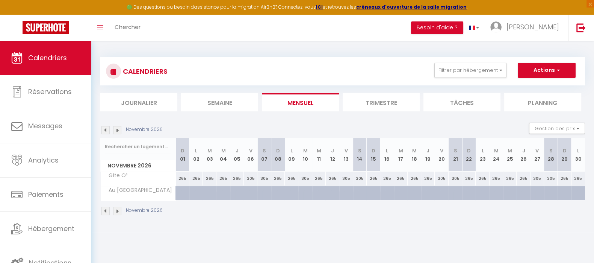
click at [114, 128] on img at bounding box center [117, 130] width 8 height 8
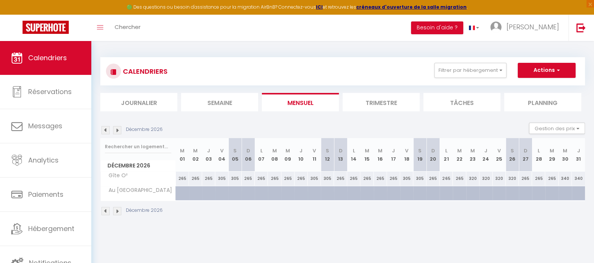
click at [118, 126] on img at bounding box center [117, 130] width 8 height 8
